Goal: Task Accomplishment & Management: Use online tool/utility

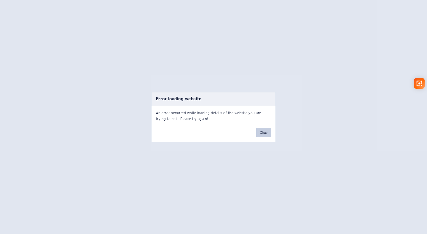
click at [262, 132] on button "Okay" at bounding box center [263, 132] width 15 height 9
click at [264, 134] on button "Okay" at bounding box center [263, 132] width 15 height 9
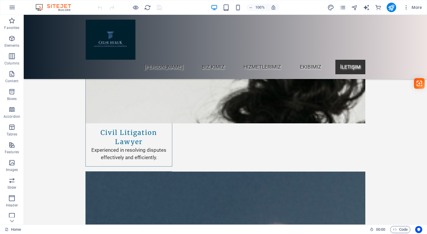
scroll to position [3098, 0]
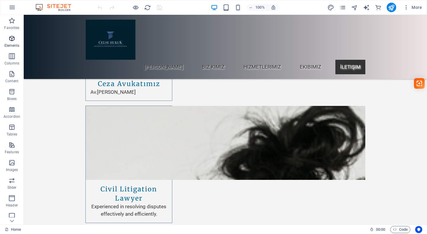
click at [17, 41] on span "Elements" at bounding box center [12, 42] width 24 height 14
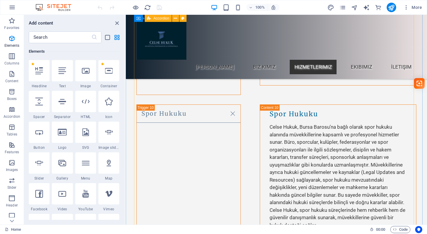
scroll to position [1955, 0]
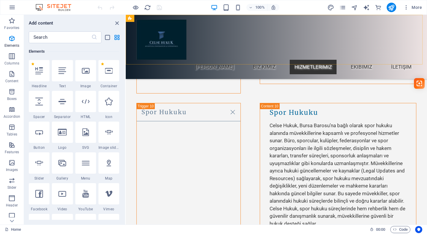
click at [217, 57] on div "[PERSON_NAME] Biz Kimiz Hizmetlerimiz Ekibimiz İletişim" at bounding box center [276, 47] width 301 height 64
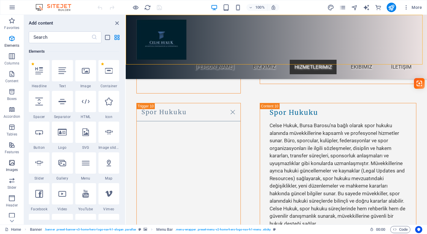
click at [5, 170] on span "Images" at bounding box center [12, 166] width 24 height 14
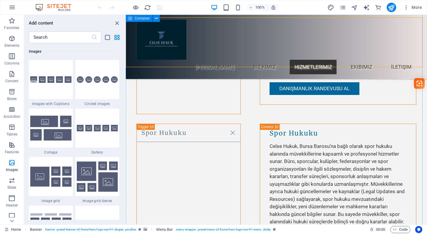
scroll to position [1925, 0]
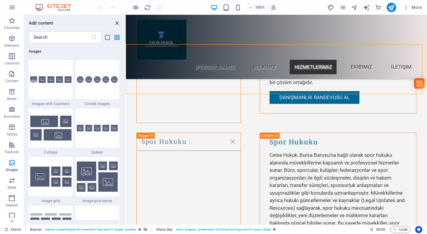
click at [116, 22] on icon "close panel" at bounding box center [116, 23] width 7 height 7
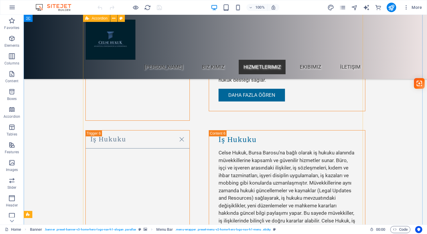
scroll to position [1274, 0]
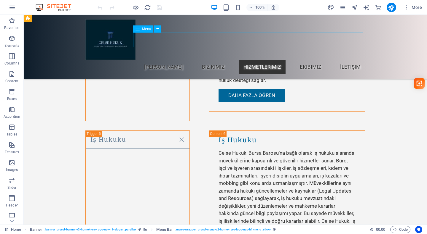
click at [224, 60] on nav "[PERSON_NAME] Biz Kimiz Hizmetlerimiz Ekibimiz İletişim" at bounding box center [225, 67] width 280 height 15
select select
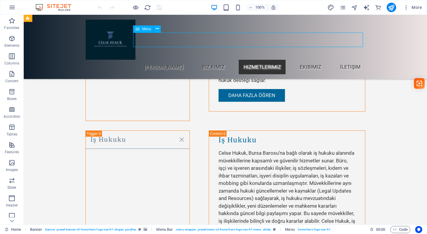
select select
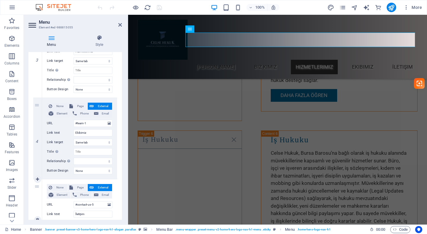
scroll to position [311, 0]
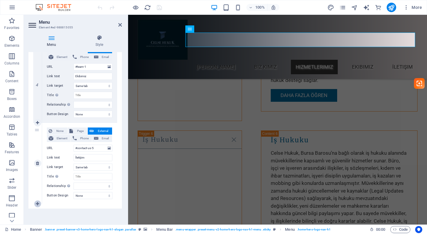
click at [37, 201] on link at bounding box center [37, 204] width 7 height 7
select select
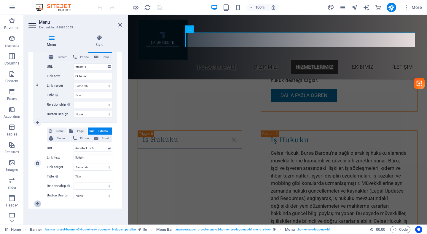
select select
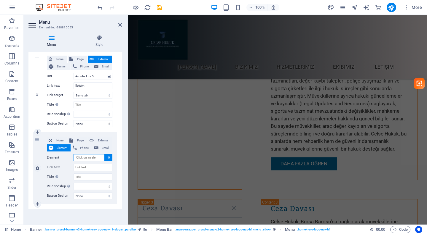
scroll to position [0, 0]
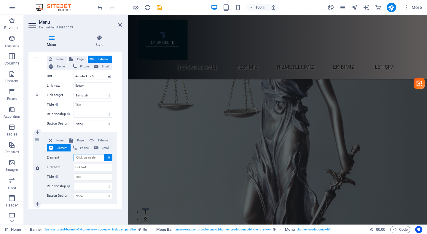
click at [89, 158] on input "Element" at bounding box center [88, 157] width 31 height 7
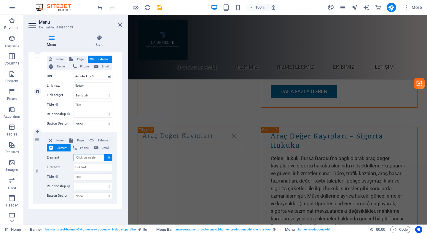
scroll to position [1224, 0]
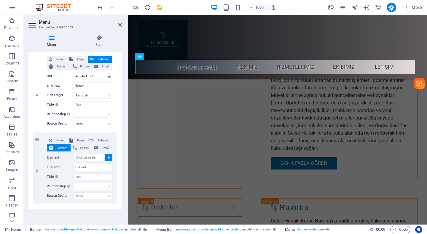
select select
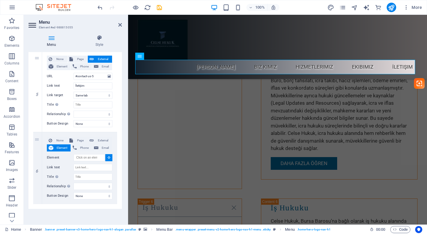
scroll to position [311, 0]
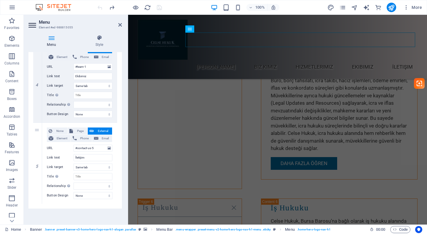
drag, startPoint x: 42, startPoint y: 208, endPoint x: 41, endPoint y: 211, distance: 3.4
click at [41, 211] on div "Menu Auto Custom Create custom menu items for this menu. Recommended for one-pa…" at bounding box center [74, 136] width 93 height 168
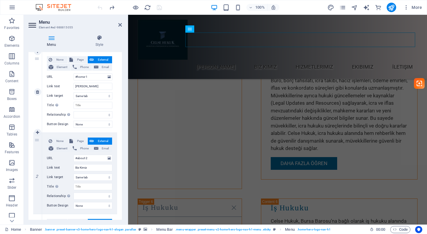
scroll to position [0, 0]
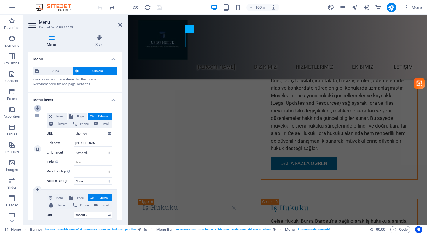
click at [36, 108] on icon at bounding box center [37, 108] width 3 height 4
select select
type input "#home-1"
type input "[PERSON_NAME]"
select select
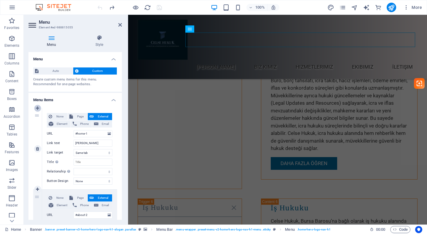
type input "#about-2"
type input "Biz Kimiz"
select select
type input "#services-4"
type input "Hizmetlerimiz"
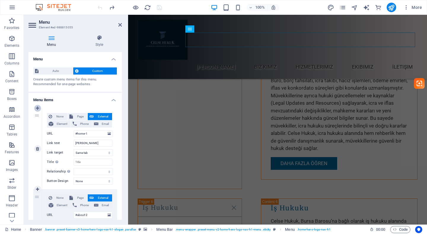
select select
type input "#team-1"
type input "Ekibimiz"
select select
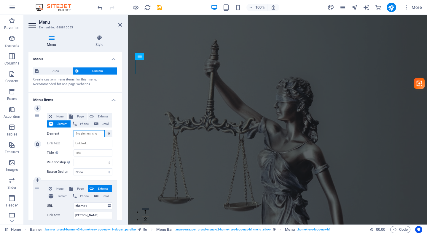
click at [90, 134] on input "Element" at bounding box center [88, 133] width 31 height 7
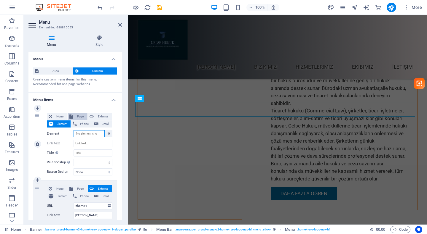
scroll to position [1032, 0]
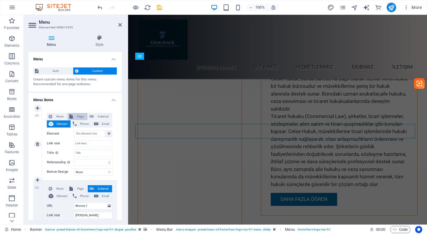
click at [73, 116] on button "Page" at bounding box center [78, 116] width 20 height 7
select select
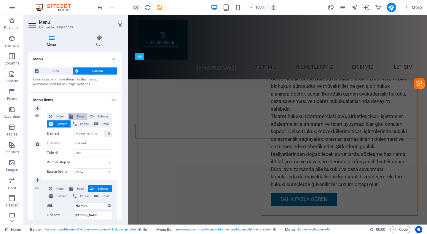
select select
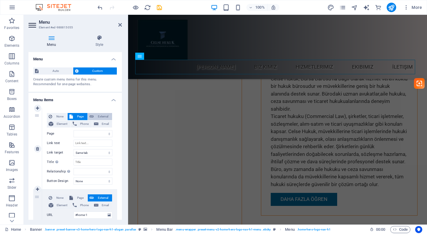
click at [96, 118] on span "External" at bounding box center [102, 116] width 15 height 7
select select "blank"
select select
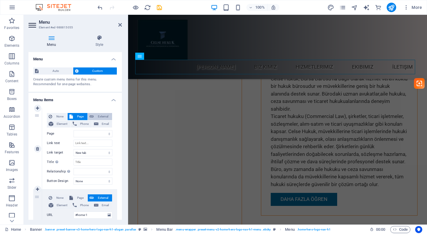
select select
click at [58, 125] on span "Element" at bounding box center [62, 124] width 14 height 7
select select
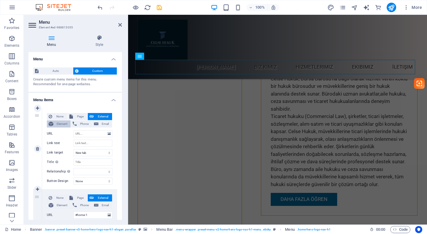
select select
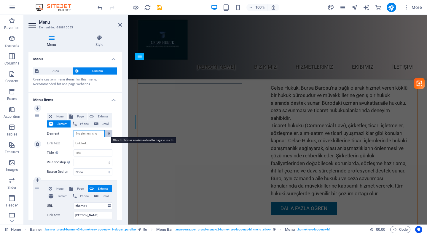
scroll to position [967, 0]
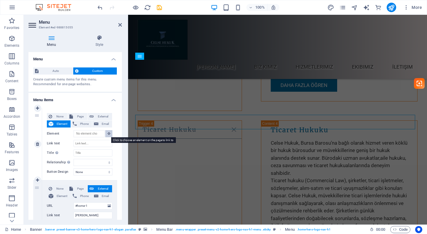
click at [108, 134] on icon at bounding box center [109, 133] width 3 height 3
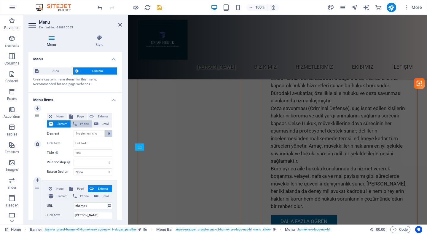
scroll to position [839, 0]
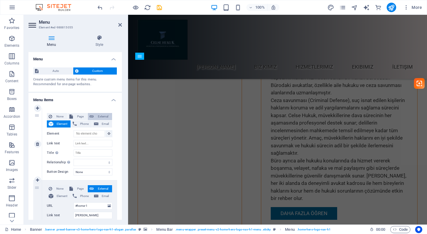
click at [95, 117] on span "External" at bounding box center [102, 116] width 15 height 7
select select
select select "blank"
select select
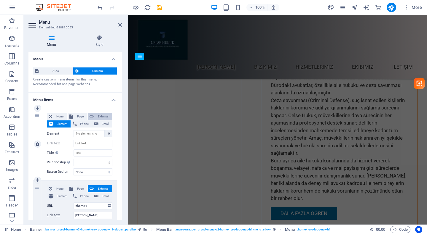
select select
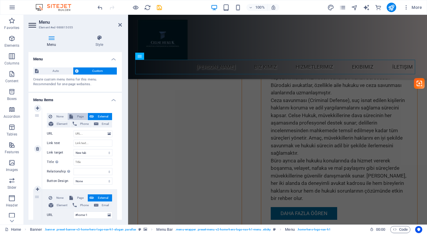
click at [80, 116] on span "Page" at bounding box center [80, 116] width 11 height 7
select select
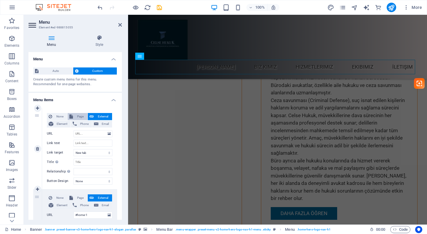
select select
click at [89, 151] on select "New tab Same tab Overlay" at bounding box center [92, 152] width 39 height 7
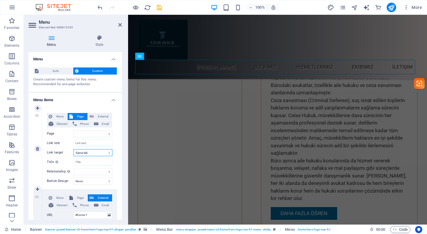
click at [89, 149] on select "New tab Same tab Overlay" at bounding box center [92, 152] width 39 height 7
click at [83, 164] on input "Title Additional link description, should not be the same as the link text. The…" at bounding box center [92, 162] width 39 height 7
click at [83, 178] on select "None Default Primary Secondary" at bounding box center [92, 181] width 39 height 7
click at [81, 171] on select "alternate author bookmark external help license next nofollow noreferrer noopen…" at bounding box center [92, 171] width 39 height 7
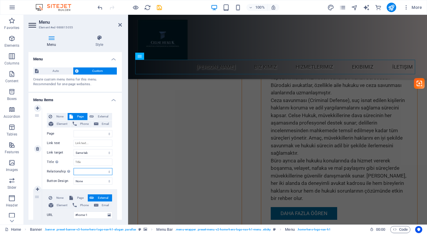
click at [81, 171] on select "alternate author bookmark external help license next nofollow noreferrer noopen…" at bounding box center [92, 171] width 39 height 7
click at [56, 118] on span "None" at bounding box center [60, 116] width 12 height 7
select select
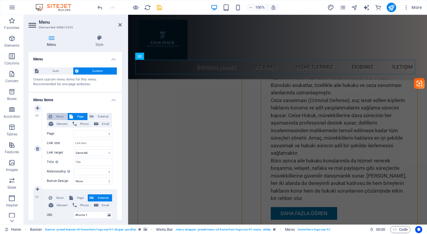
select select
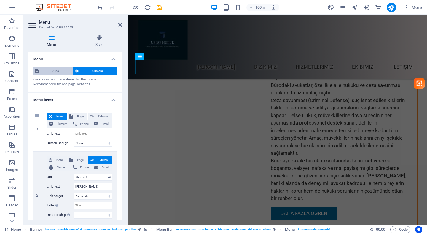
click at [53, 72] on span "Auto" at bounding box center [55, 71] width 31 height 7
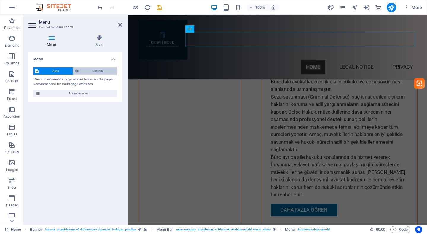
click at [104, 70] on span "Custom" at bounding box center [97, 71] width 35 height 7
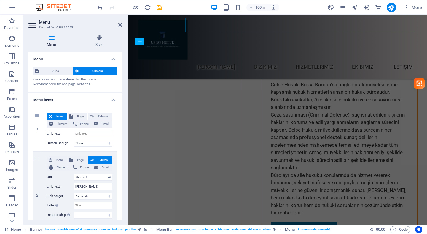
scroll to position [839, 0]
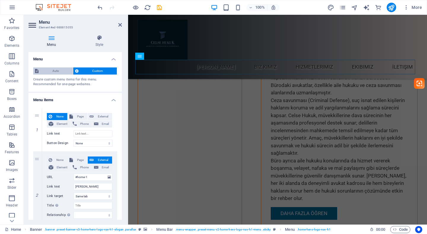
click at [57, 70] on span "Auto" at bounding box center [55, 71] width 31 height 7
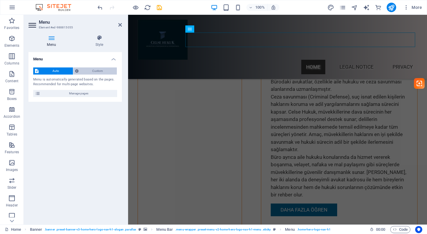
click at [92, 70] on span "Custom" at bounding box center [97, 71] width 35 height 7
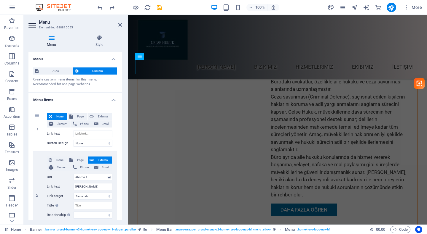
select select
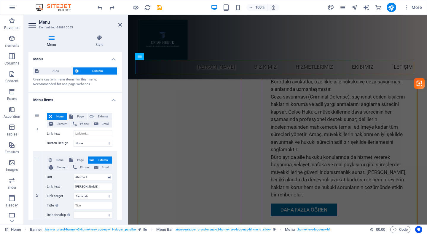
select select
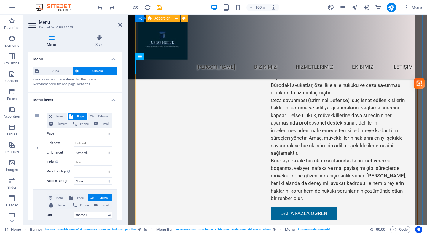
select select
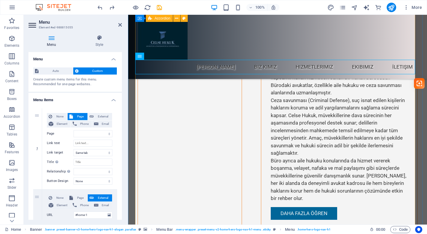
select select
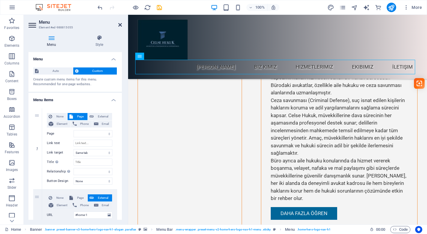
click at [121, 21] on h2 "Menu" at bounding box center [80, 22] width 83 height 5
click at [120, 25] on icon at bounding box center [120, 25] width 4 height 5
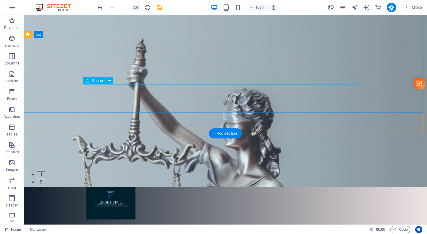
scroll to position [0, 0]
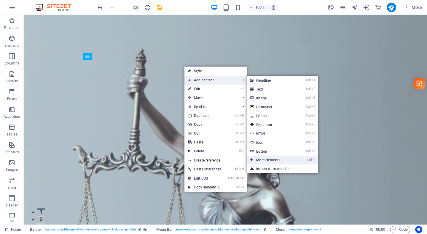
click at [286, 160] on link "Ctrl ⏎ More elements ..." at bounding box center [270, 160] width 49 height 9
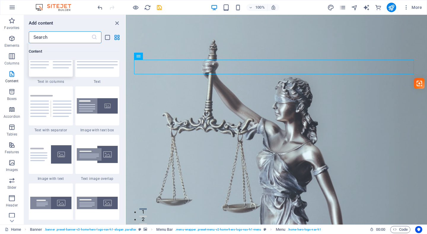
scroll to position [1066, 0]
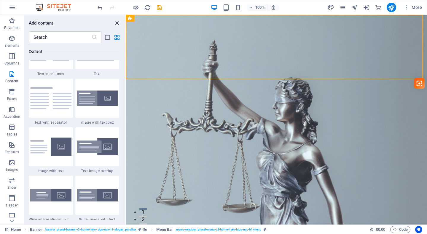
click at [114, 25] on icon "close panel" at bounding box center [116, 23] width 7 height 7
